Goal: Obtain resource: Download file/media

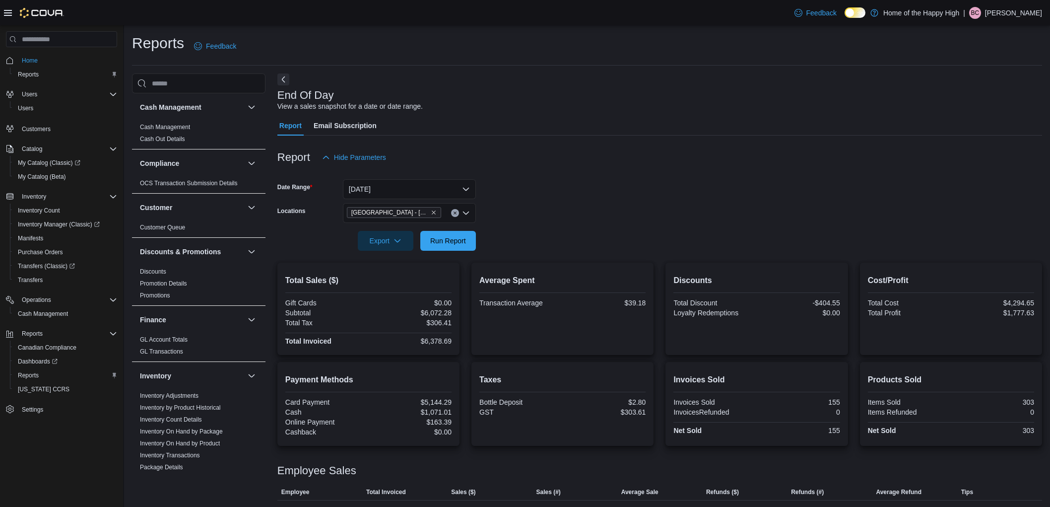
click at [462, 236] on span "Run Report" at bounding box center [448, 241] width 36 height 10
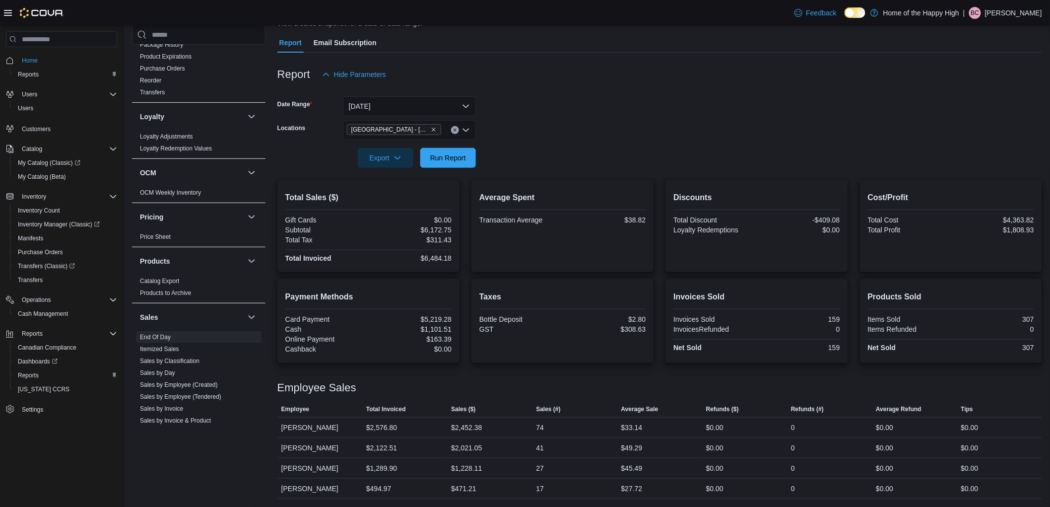
scroll to position [82, 0]
drag, startPoint x: 607, startPoint y: 486, endPoint x: 656, endPoint y: 486, distance: 49.1
click at [656, 486] on tr "Employee [PERSON_NAME] Total Invoiced $494.97 Sales ($) $471.21 Sales (#) 17 Av…" at bounding box center [659, 489] width 765 height 20
click at [656, 486] on div "$27.72" at bounding box center [659, 489] width 85 height 20
click at [464, 154] on span "Run Report" at bounding box center [448, 158] width 36 height 10
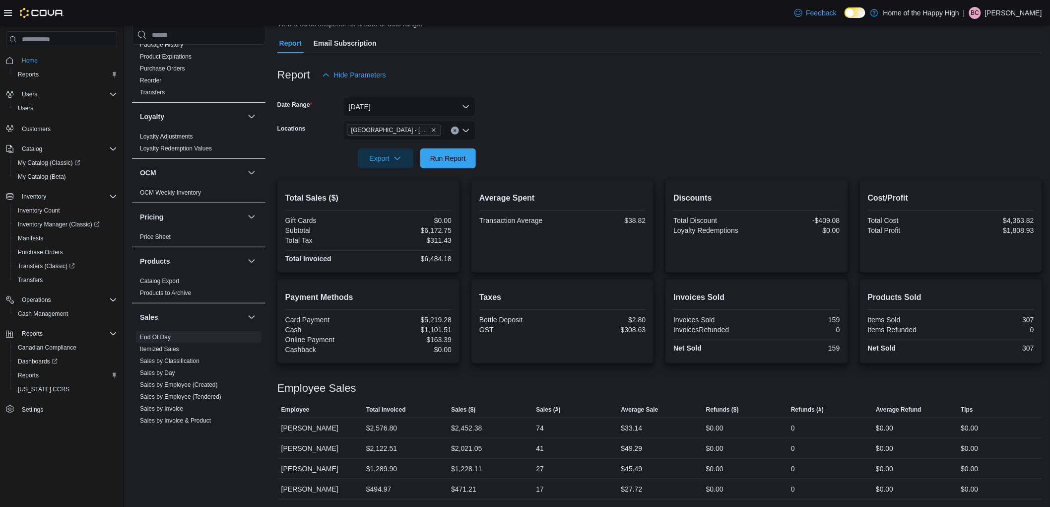
drag, startPoint x: 514, startPoint y: 134, endPoint x: 490, endPoint y: 154, distance: 30.7
click at [514, 134] on form "Date Range [DATE] Locations [GEOGRAPHIC_DATA] - [GEOGRAPHIC_DATA] - Fire & Flow…" at bounding box center [659, 126] width 765 height 83
click at [452, 159] on span "Run Report" at bounding box center [448, 158] width 36 height 10
click at [455, 156] on span "Run Report" at bounding box center [448, 158] width 36 height 10
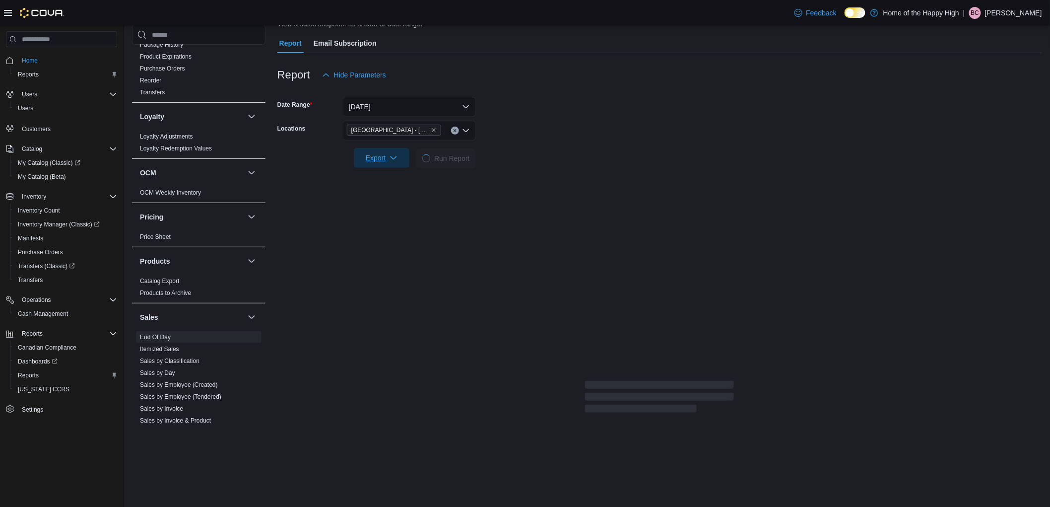
click at [400, 157] on span "Export" at bounding box center [382, 158] width 44 height 20
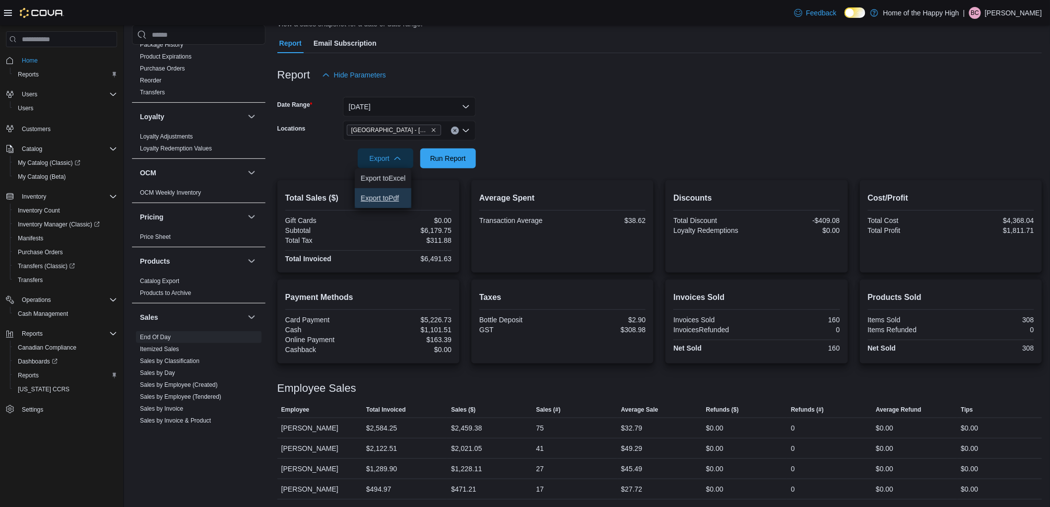
click at [404, 199] on span "Export to Pdf" at bounding box center [383, 198] width 45 height 8
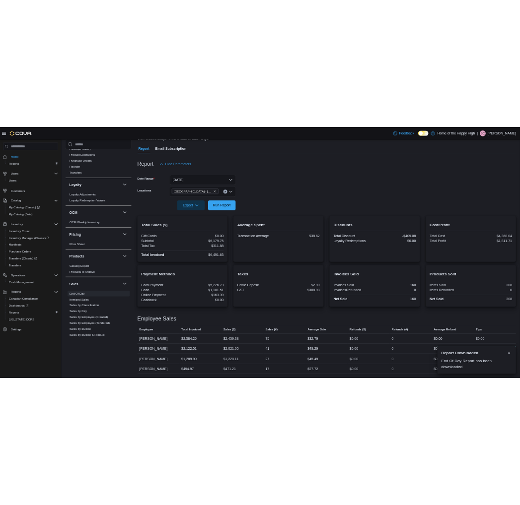
scroll to position [0, 0]
